Goal: Information Seeking & Learning: Learn about a topic

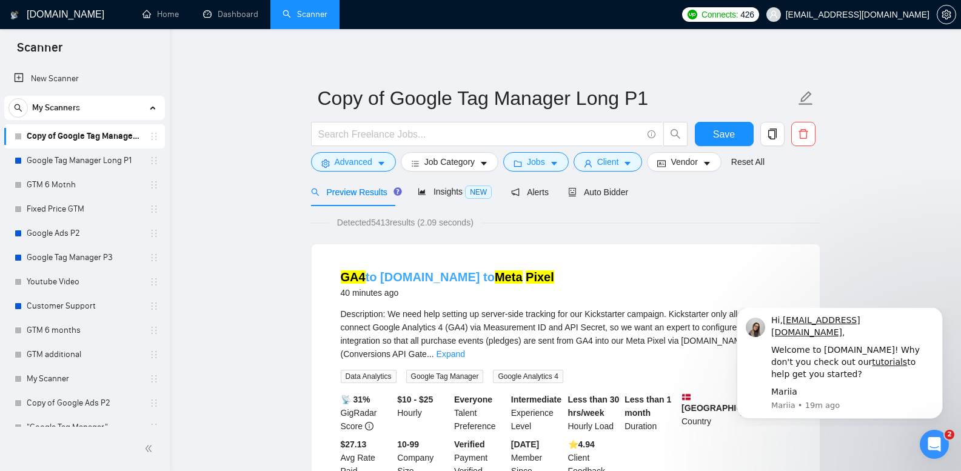
click at [495, 276] on mark "Meta" at bounding box center [509, 276] width 28 height 13
click at [936, 443] on icon "Open Intercom Messenger" at bounding box center [933, 443] width 20 height 20
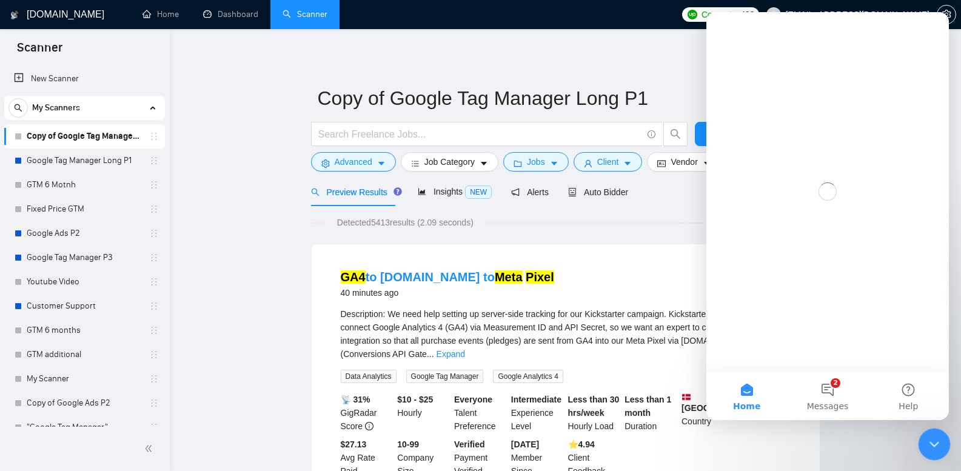
click at [935, 443] on icon "Close Intercom Messenger" at bounding box center [932, 442] width 15 height 15
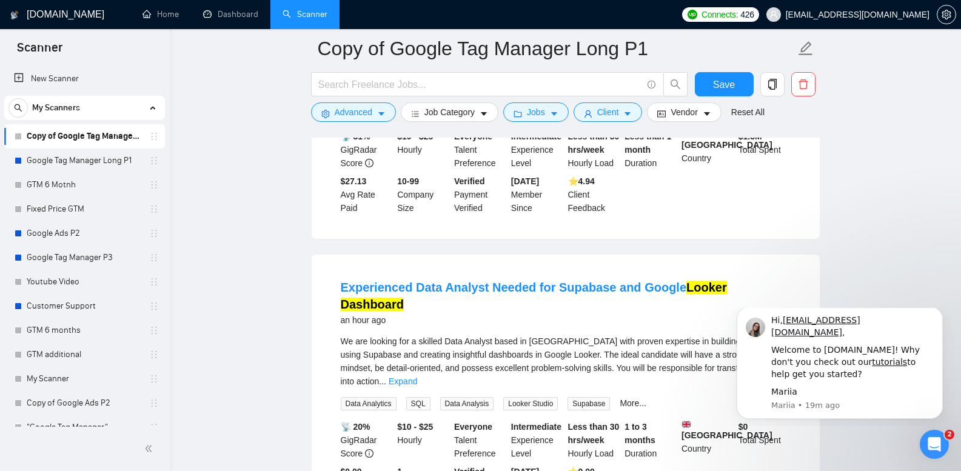
scroll to position [303, 0]
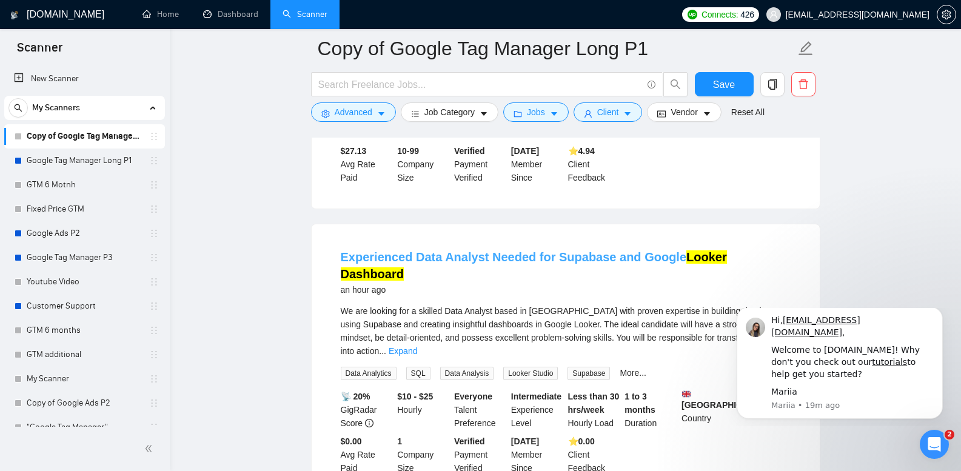
click at [592, 250] on link "Experienced Data Analyst Needed for Supabase and Google Looker Dashboard" at bounding box center [534, 265] width 386 height 30
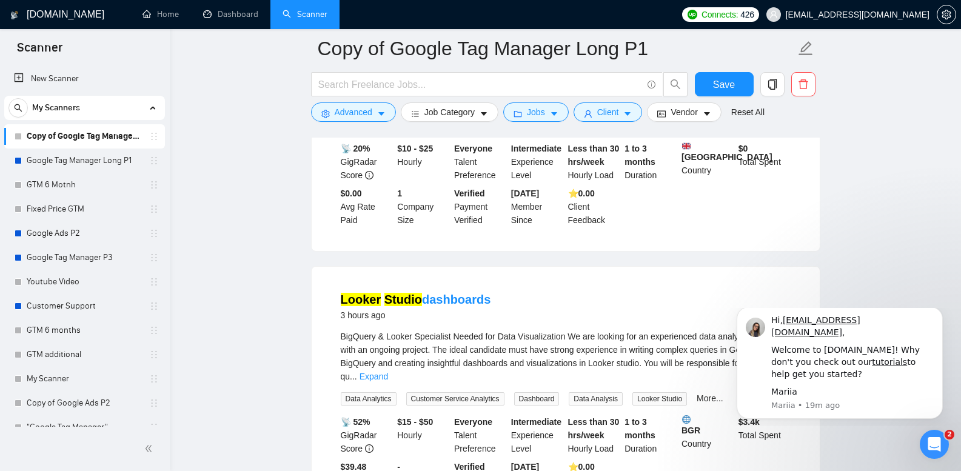
scroll to position [667, 0]
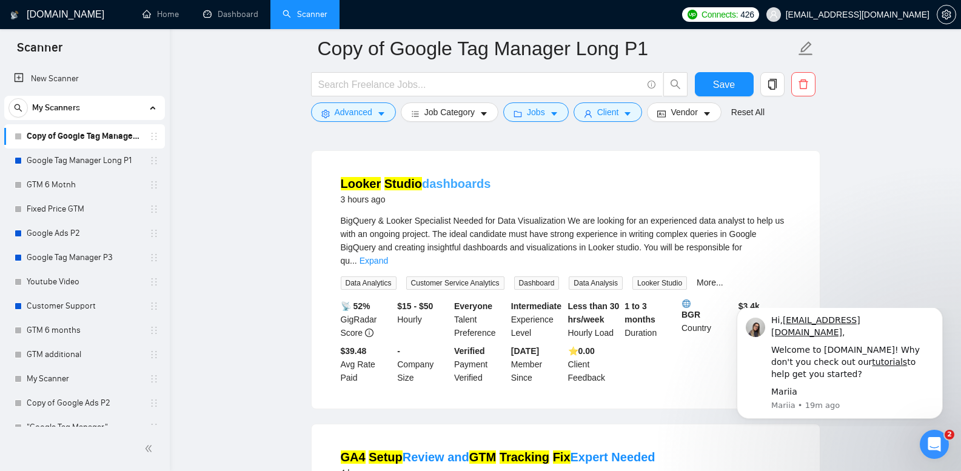
click at [461, 177] on link "Looker Studio dashboards" at bounding box center [416, 183] width 150 height 13
click at [493, 451] on mark "GTM" at bounding box center [482, 457] width 27 height 13
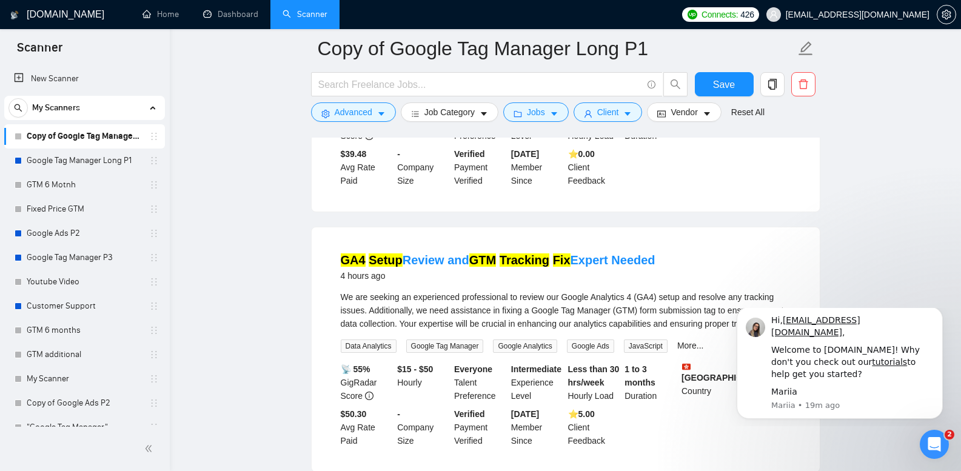
scroll to position [970, 0]
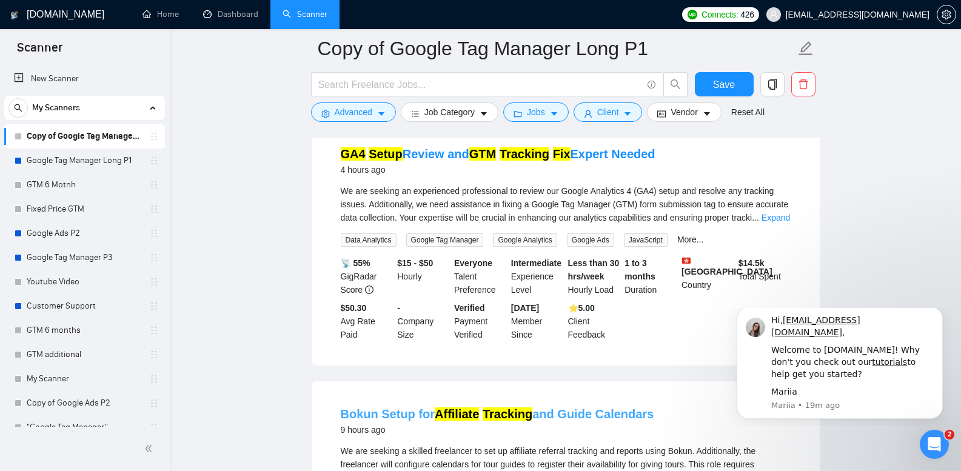
click at [507, 408] on mark "Tracking" at bounding box center [508, 414] width 50 height 13
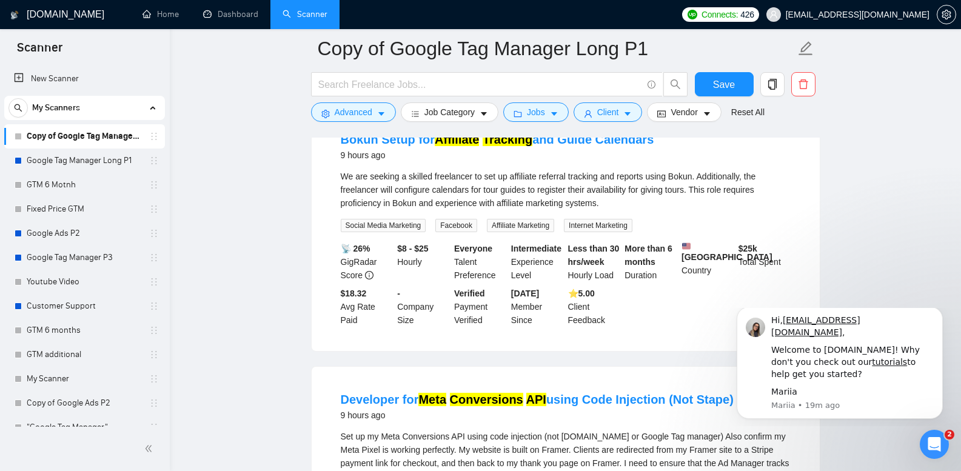
scroll to position [1274, 0]
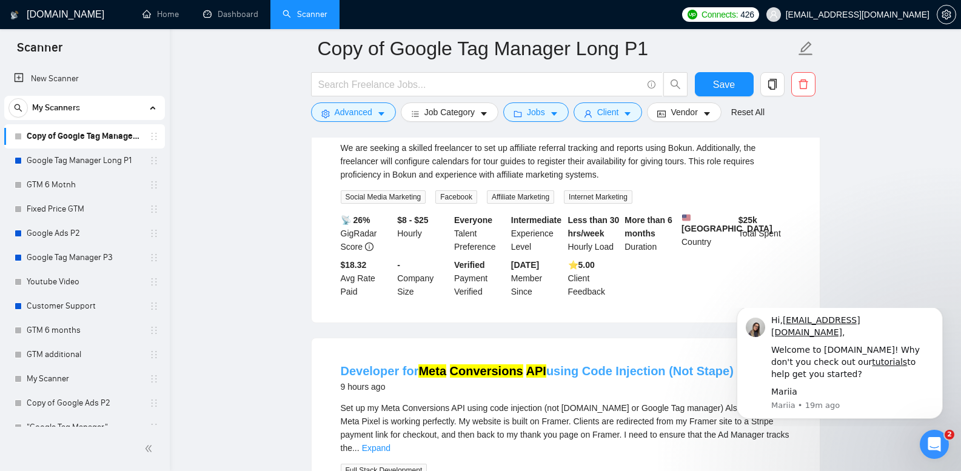
click at [526, 364] on mark "API" at bounding box center [536, 370] width 20 height 13
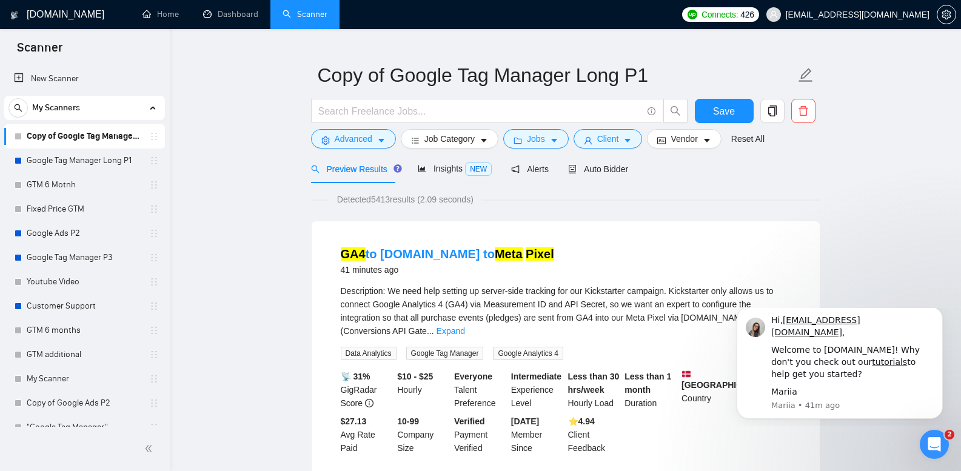
scroll to position [0, 0]
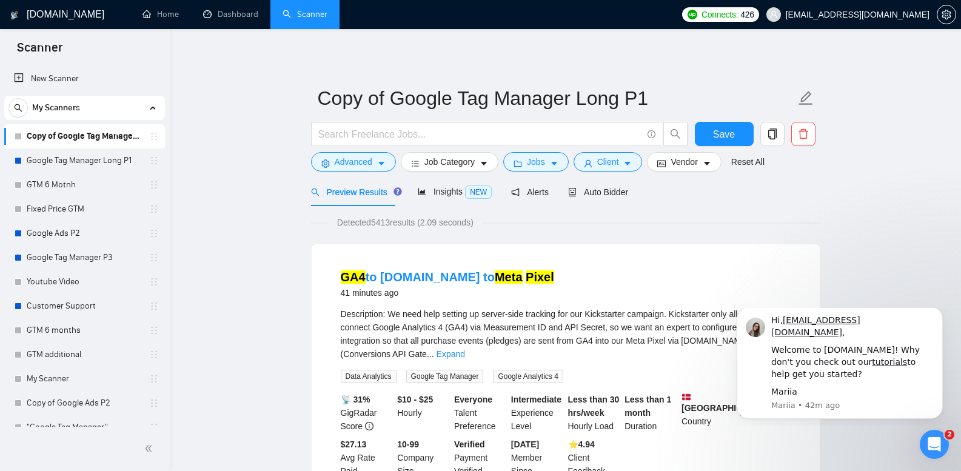
click at [84, 158] on link "Google Tag Manager Long P1" at bounding box center [84, 161] width 115 height 24
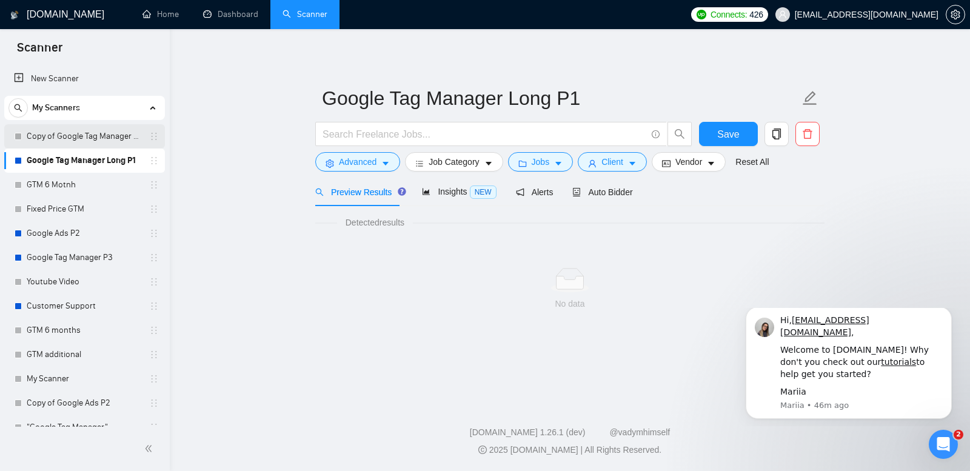
click at [105, 130] on link "Copy of Google Tag Manager Long P1" at bounding box center [84, 136] width 115 height 24
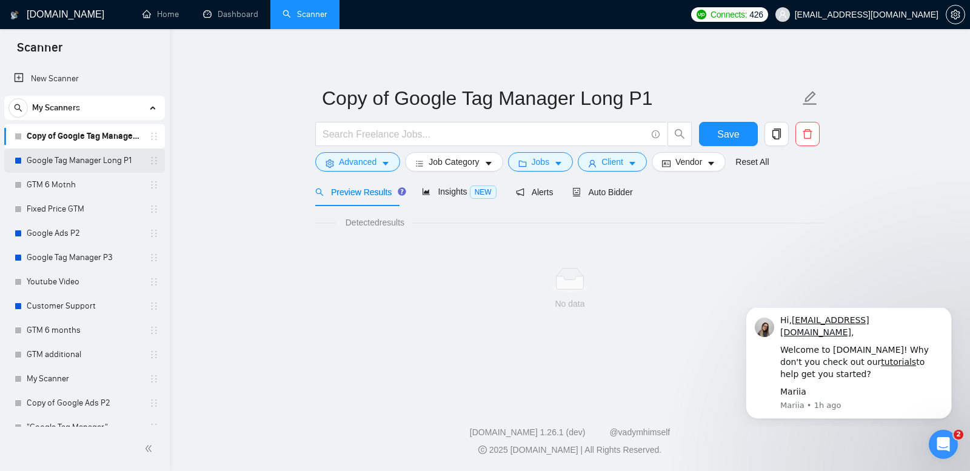
click at [76, 160] on link "Google Tag Manager Long P1" at bounding box center [84, 161] width 115 height 24
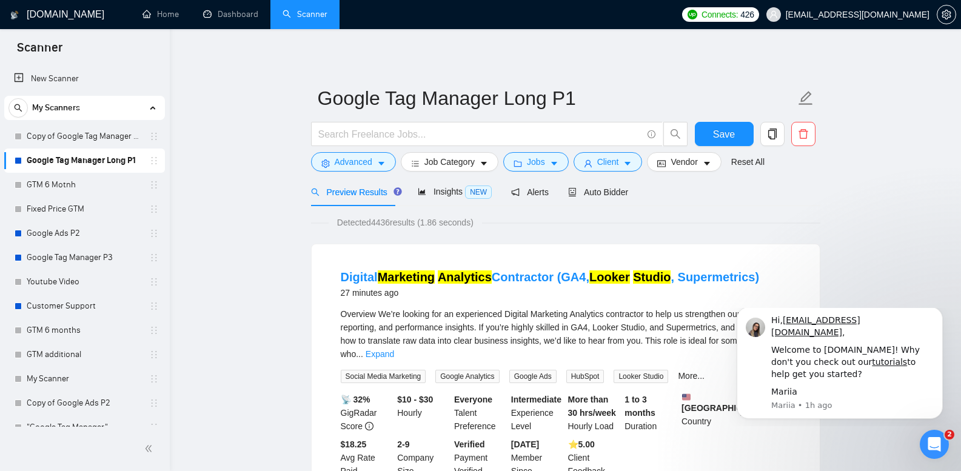
click at [96, 135] on link "Copy of Google Tag Manager Long P1" at bounding box center [84, 136] width 115 height 24
